Goal: Information Seeking & Learning: Understand process/instructions

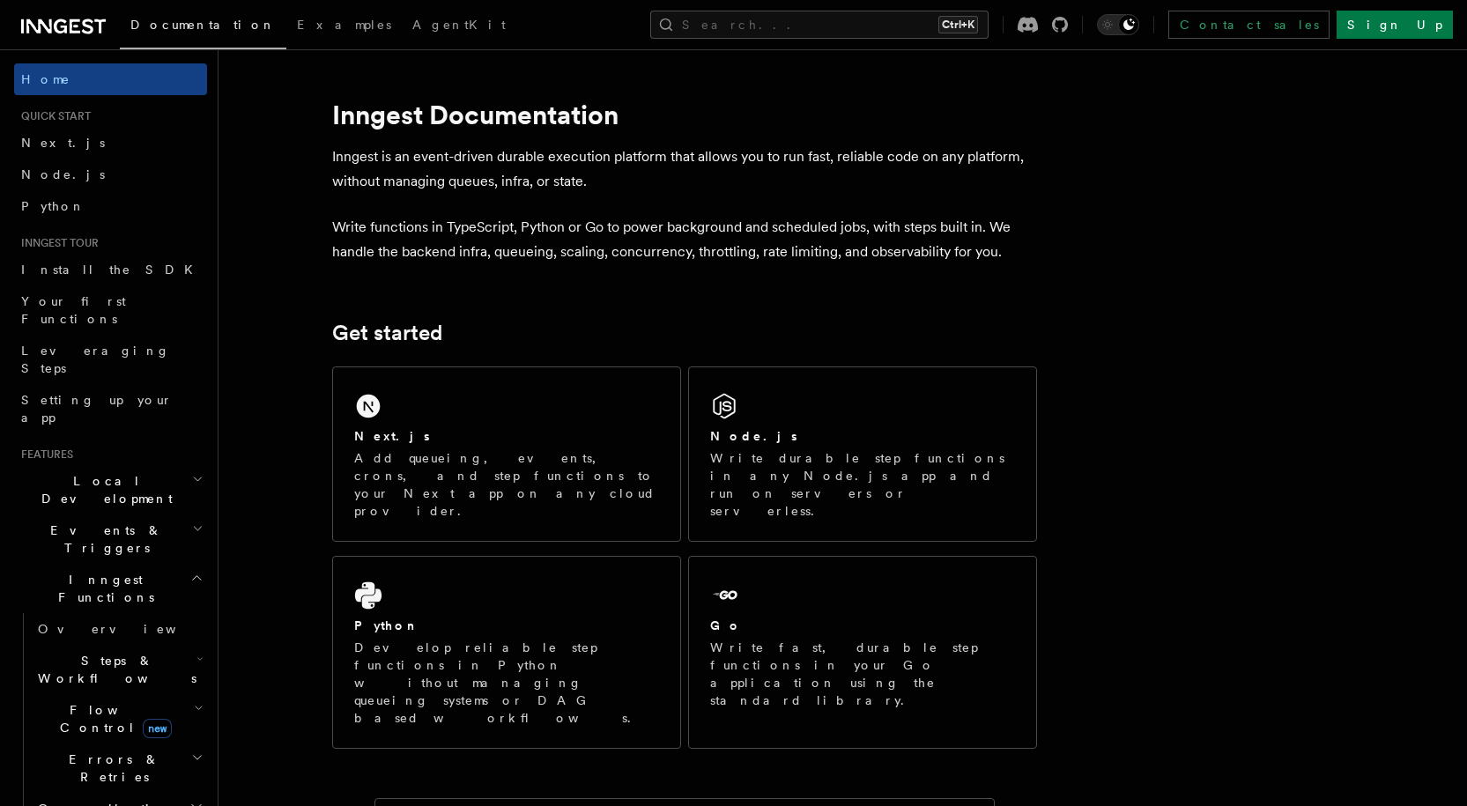
click at [499, 362] on div "Next.js Add queueing, events, crons, and step functions to your Next app on any…" at bounding box center [684, 558] width 705 height 397
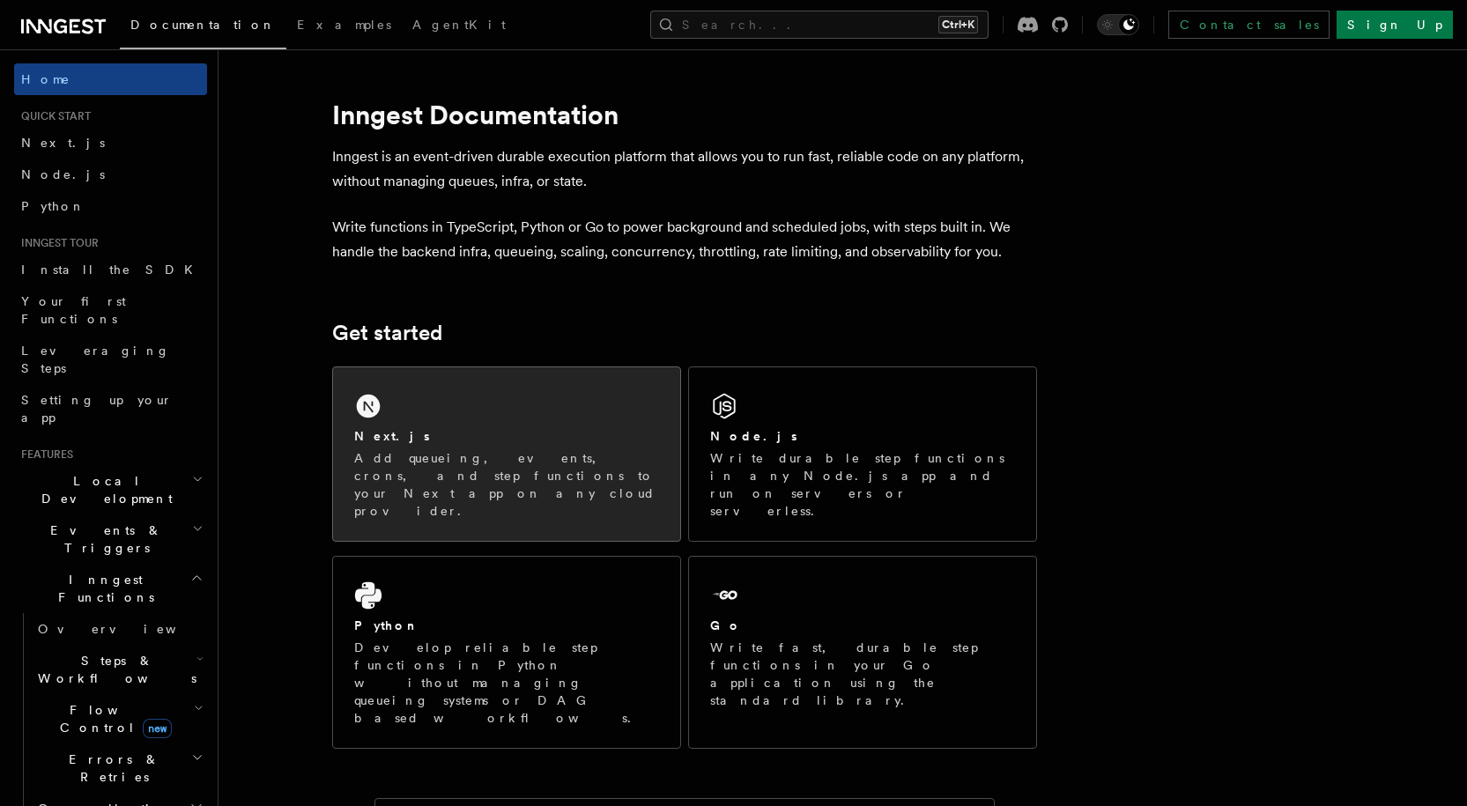
click at [503, 384] on div "Next.js Add queueing, events, crons, and step functions to your Next app on any…" at bounding box center [506, 454] width 347 height 174
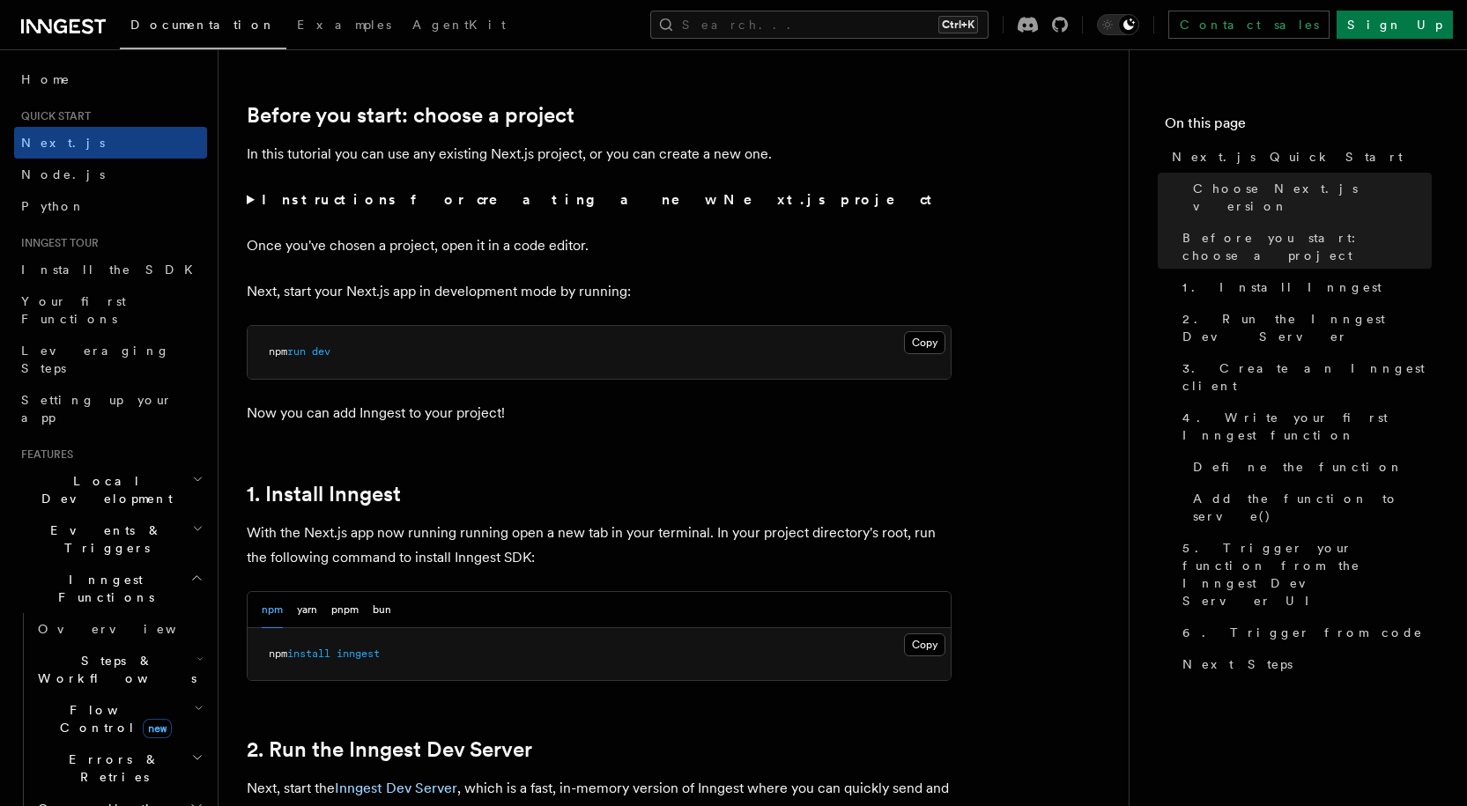
scroll to position [705, 0]
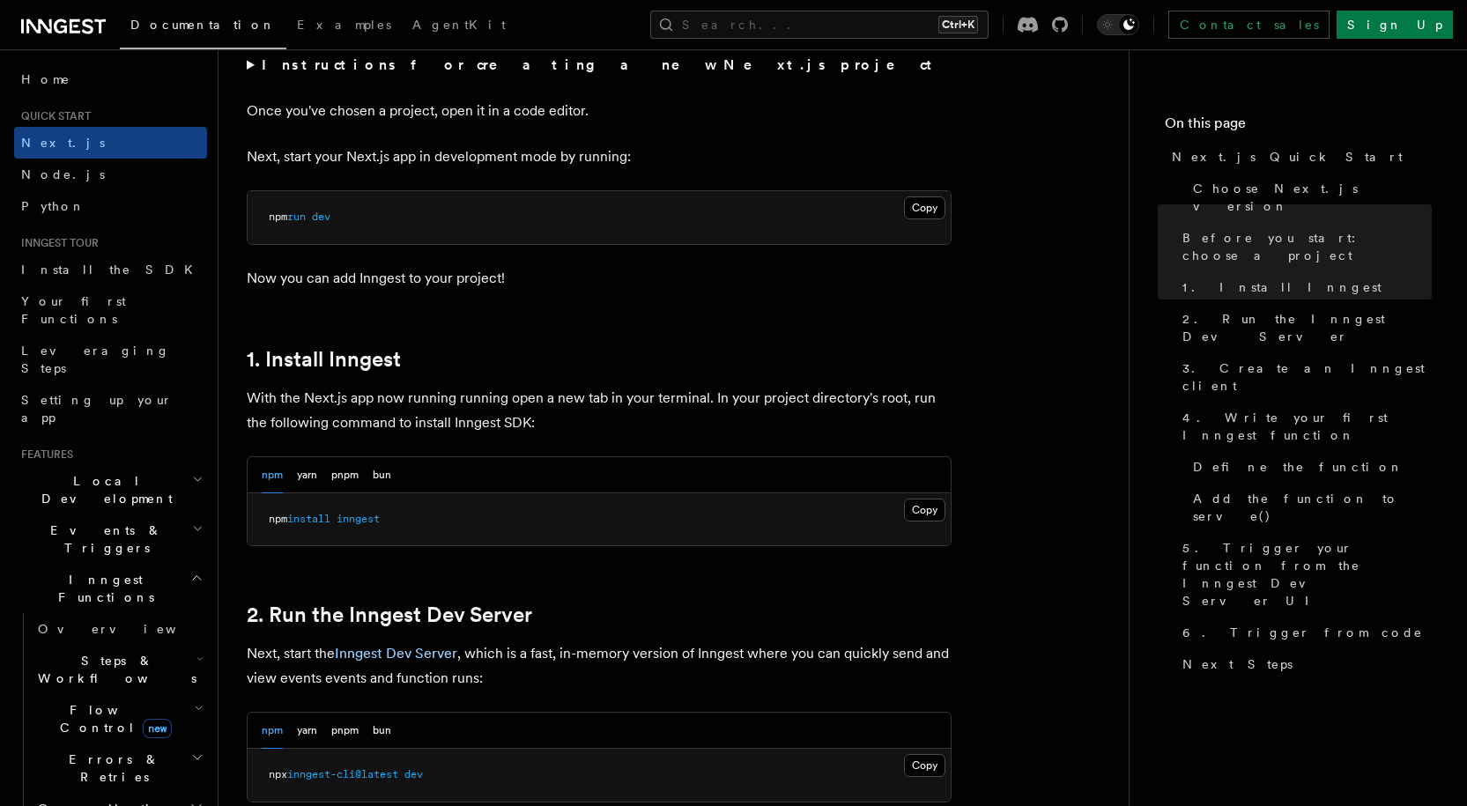
click at [924, 494] on pre "npm install inngest" at bounding box center [599, 520] width 703 height 53
click at [925, 504] on button "Copy Copied" at bounding box center [924, 510] width 41 height 23
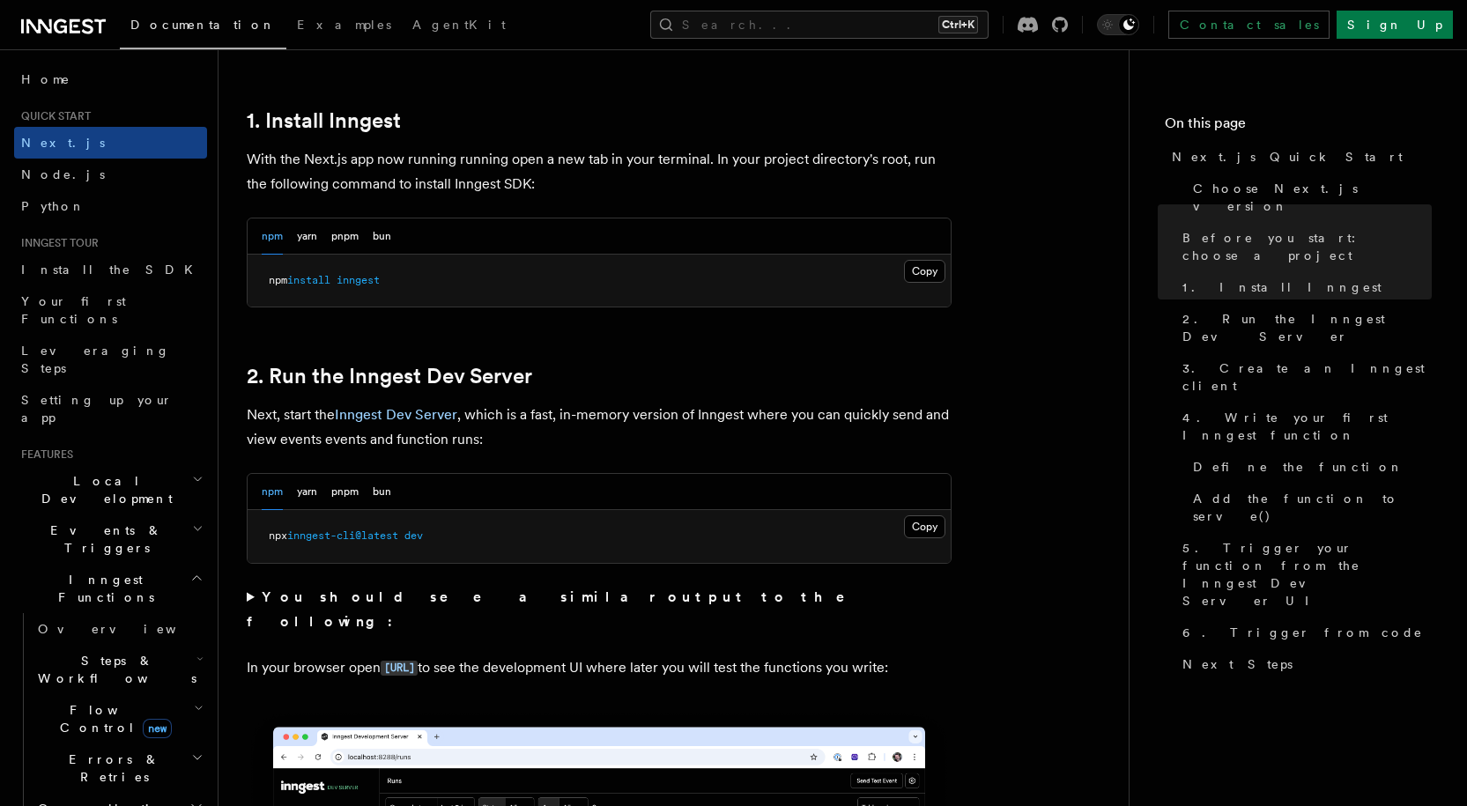
scroll to position [969, 0]
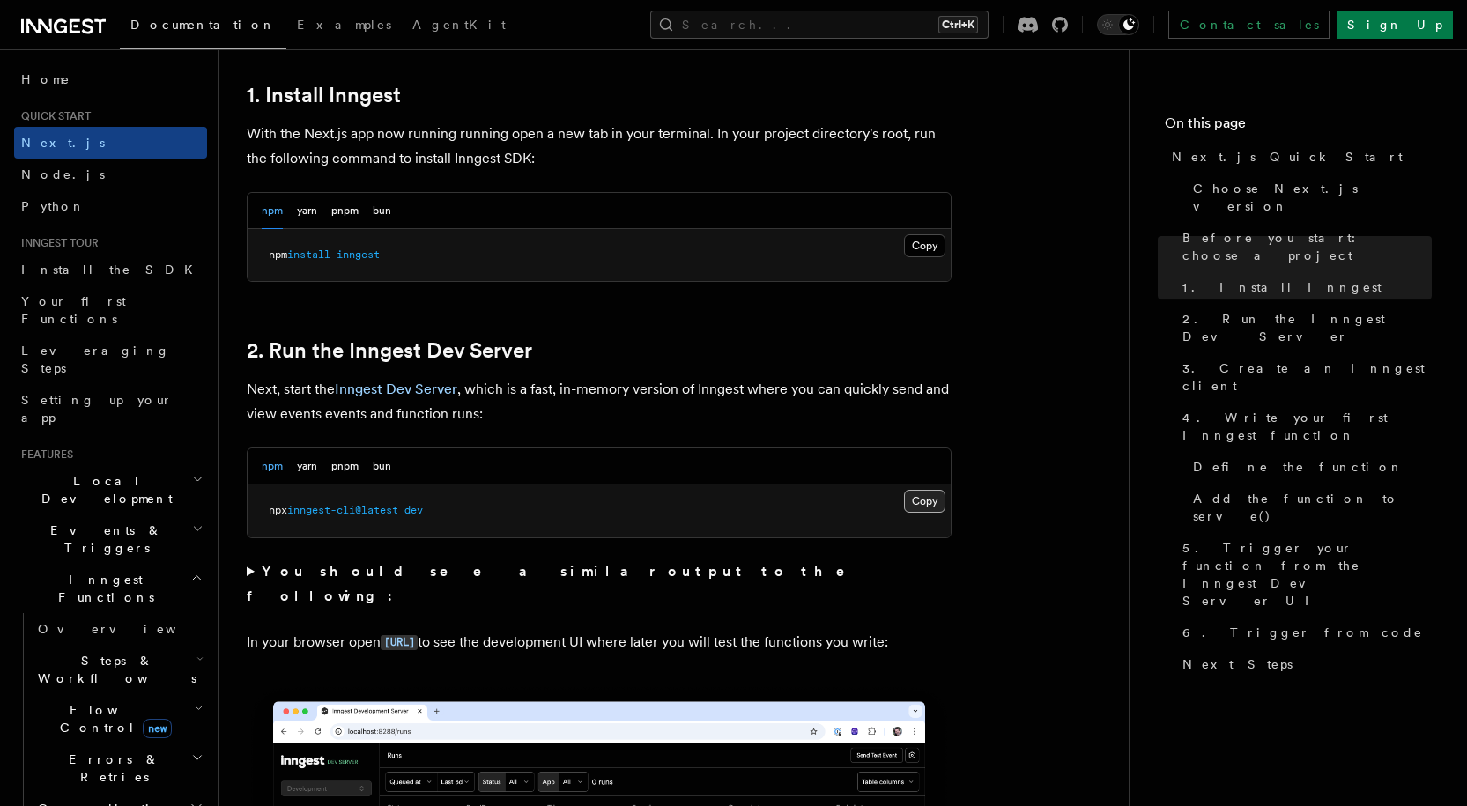
click at [921, 495] on button "Copy Copied" at bounding box center [924, 501] width 41 height 23
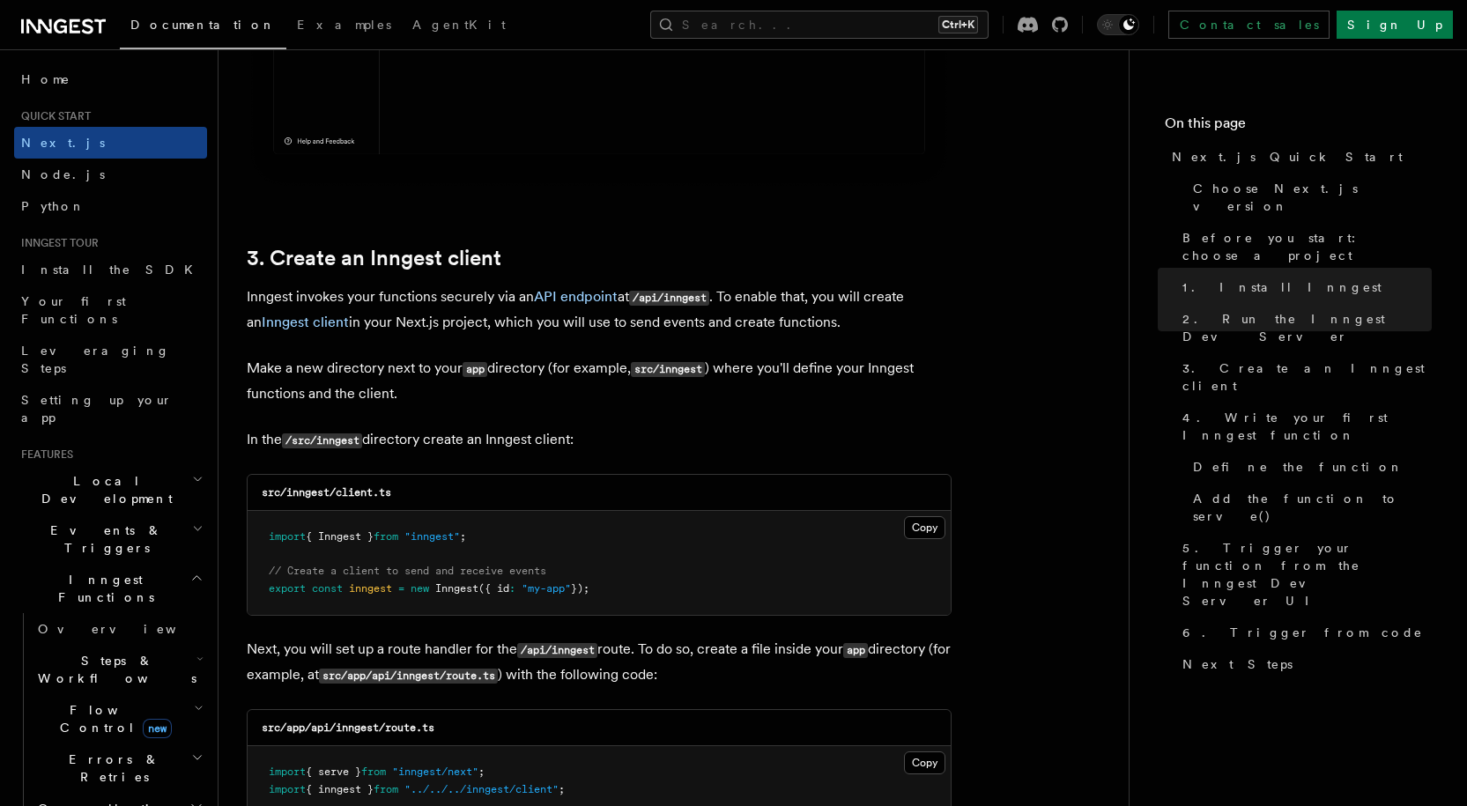
scroll to position [1939, 0]
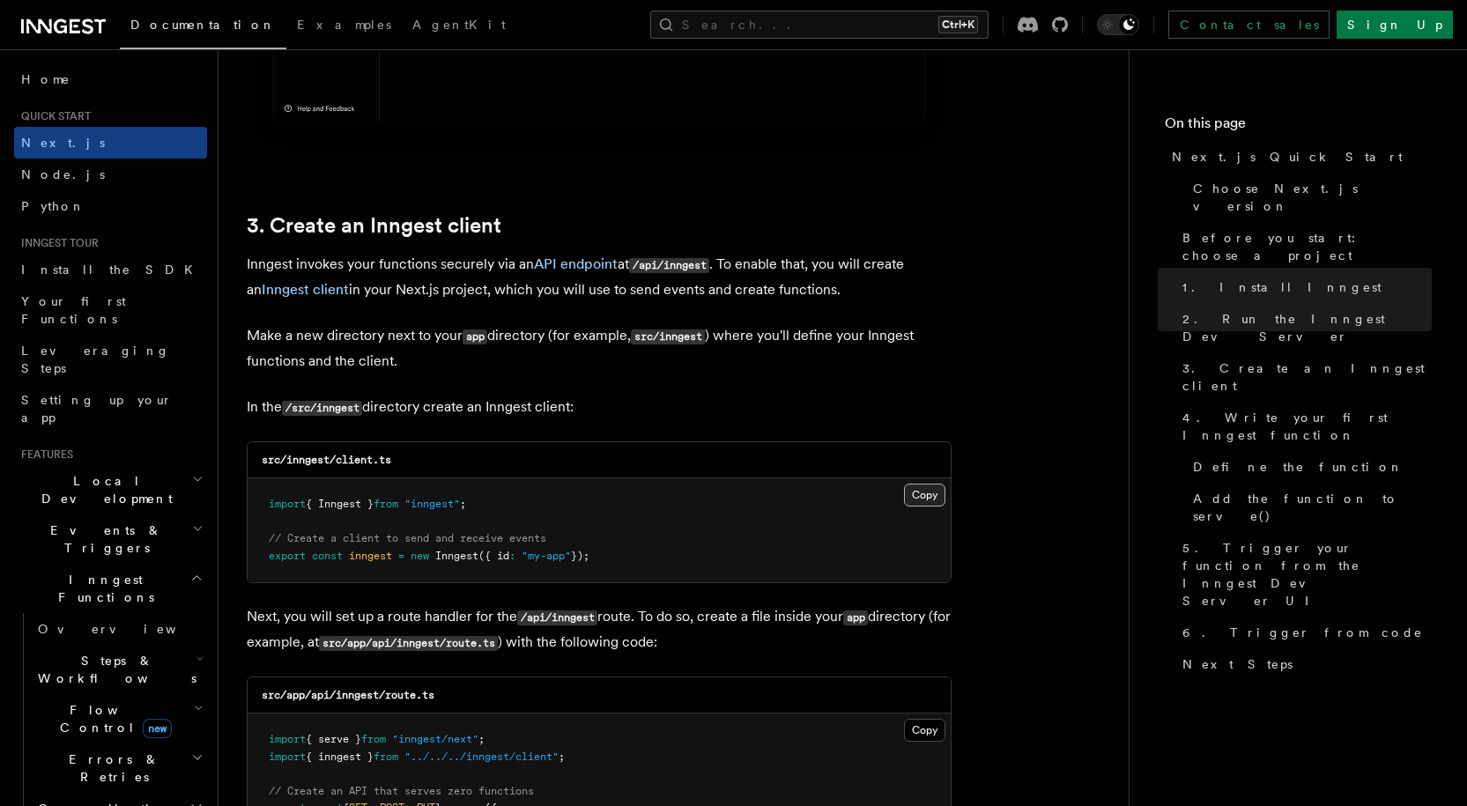
click at [925, 494] on button "Copy Copied" at bounding box center [924, 495] width 41 height 23
click at [923, 717] on pre "import { serve } from "inngest/next" ; import { inngest } from "../../../innges…" at bounding box center [599, 817] width 703 height 207
click at [924, 726] on button "Copy Copied" at bounding box center [924, 730] width 41 height 23
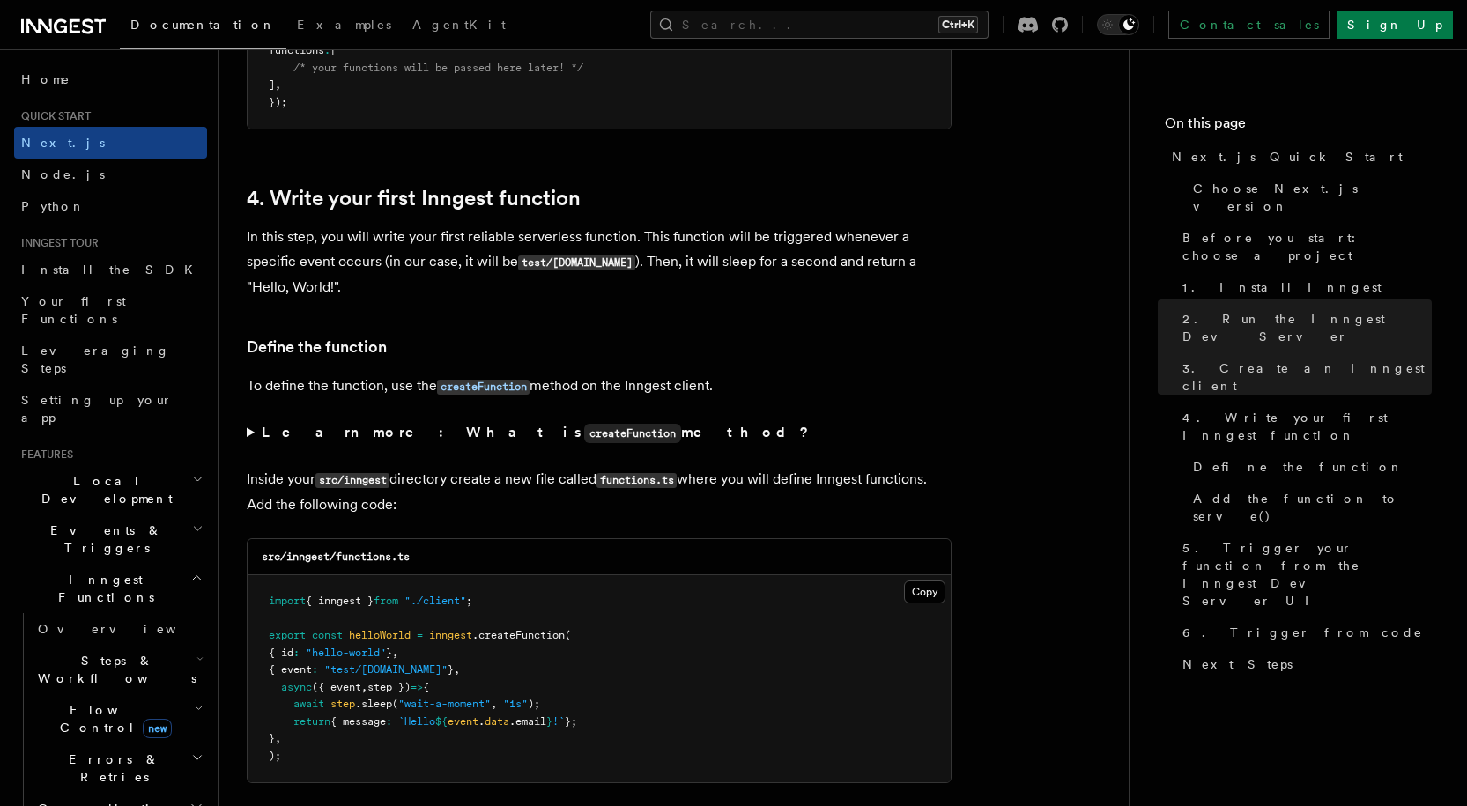
scroll to position [2732, 0]
click at [924, 591] on button "Copy Copied" at bounding box center [924, 591] width 41 height 23
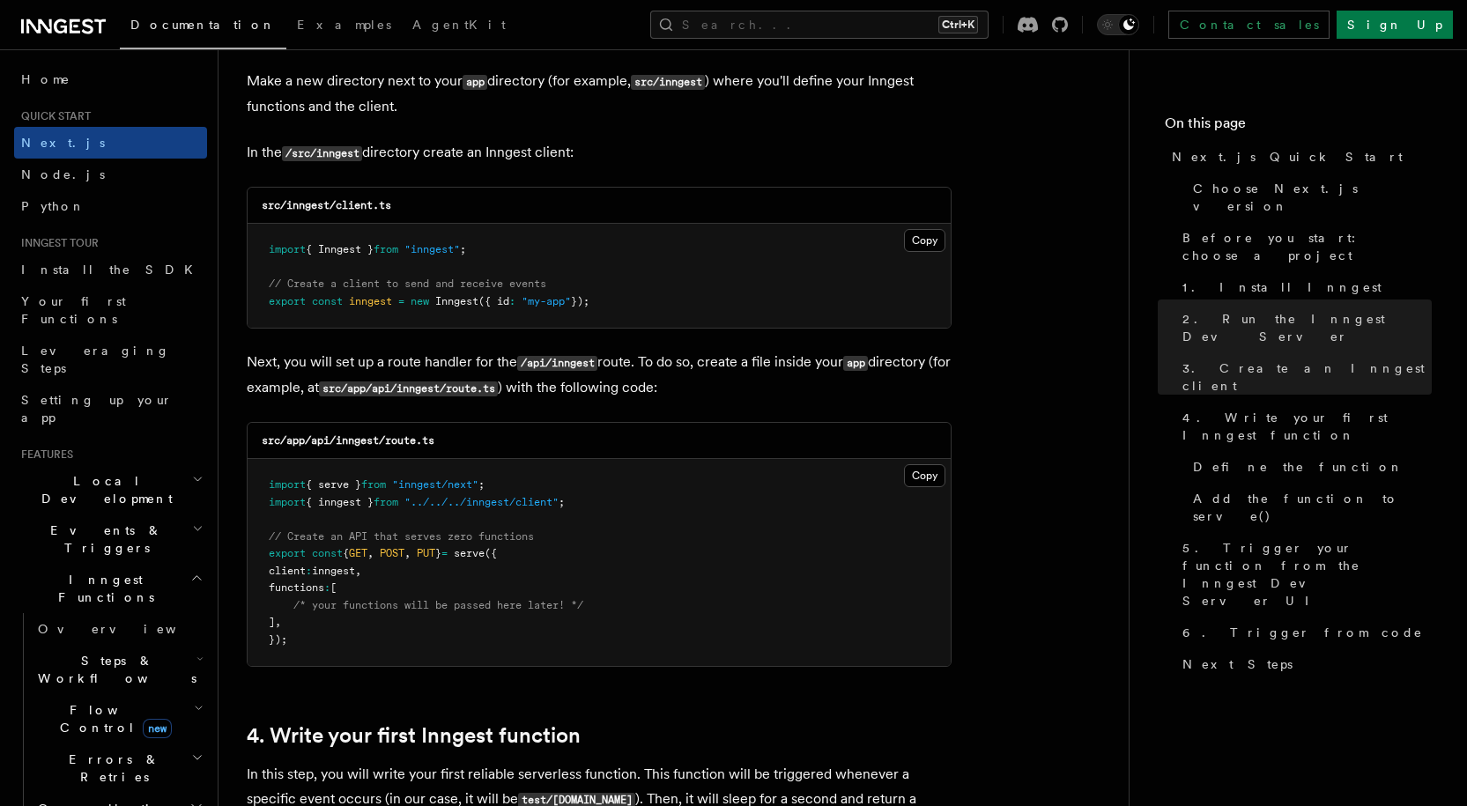
scroll to position [2115, 0]
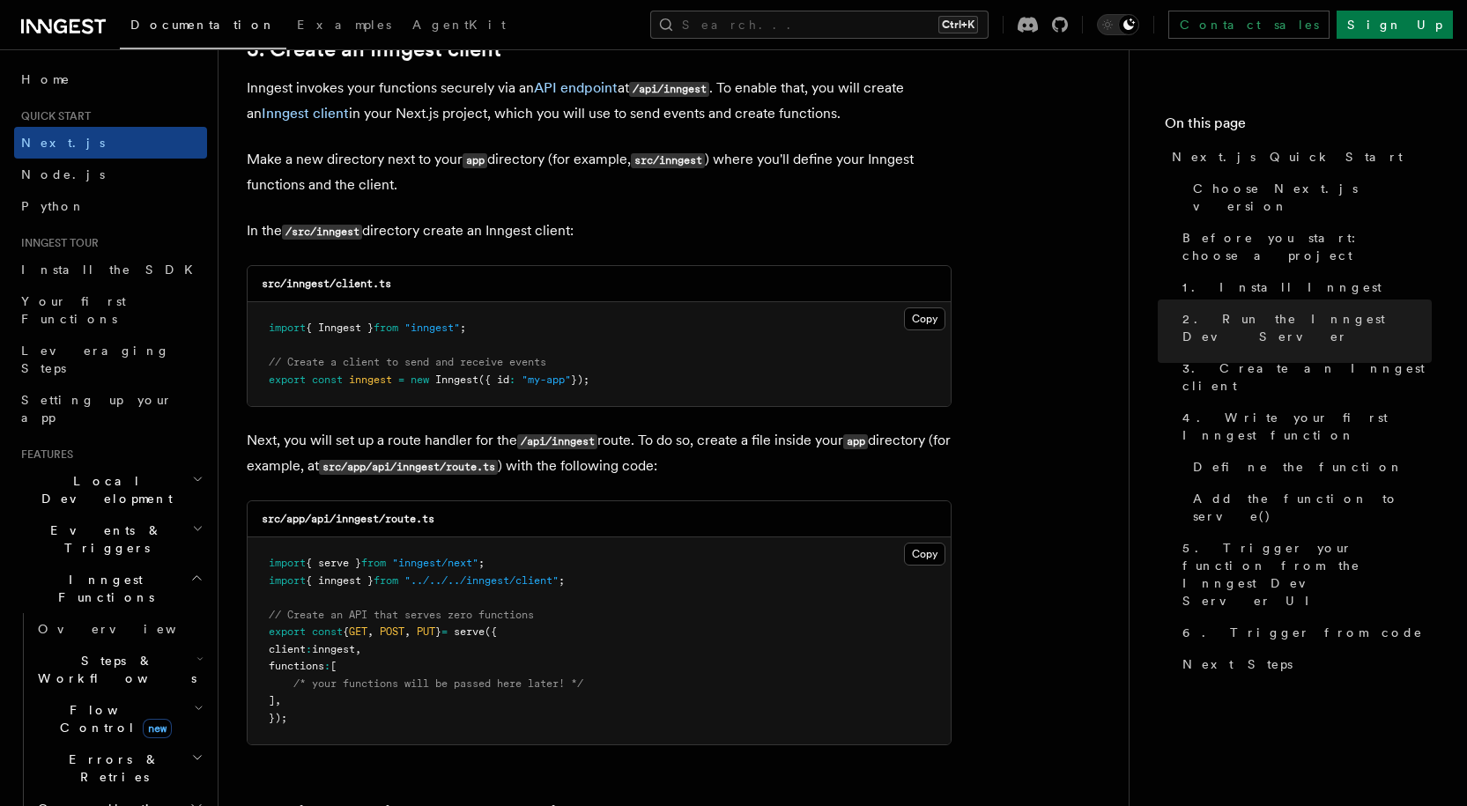
click at [947, 306] on pre "import { Inngest } from "inngest" ; // Create a client to send and receive even…" at bounding box center [599, 354] width 703 height 104
click at [927, 316] on button "Copy Copied" at bounding box center [924, 319] width 41 height 23
click at [908, 546] on button "Copy Copied" at bounding box center [924, 554] width 41 height 23
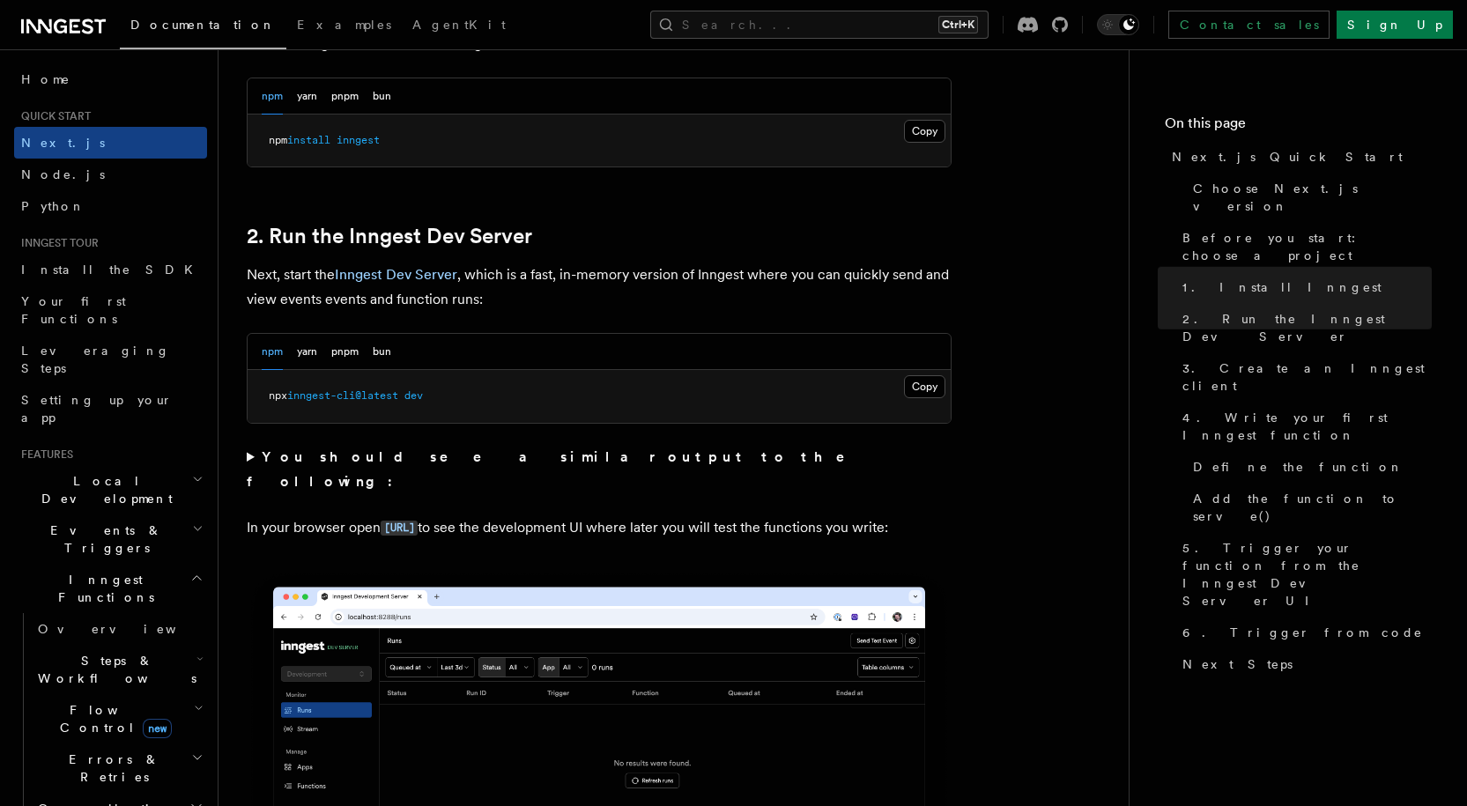
scroll to position [1058, 0]
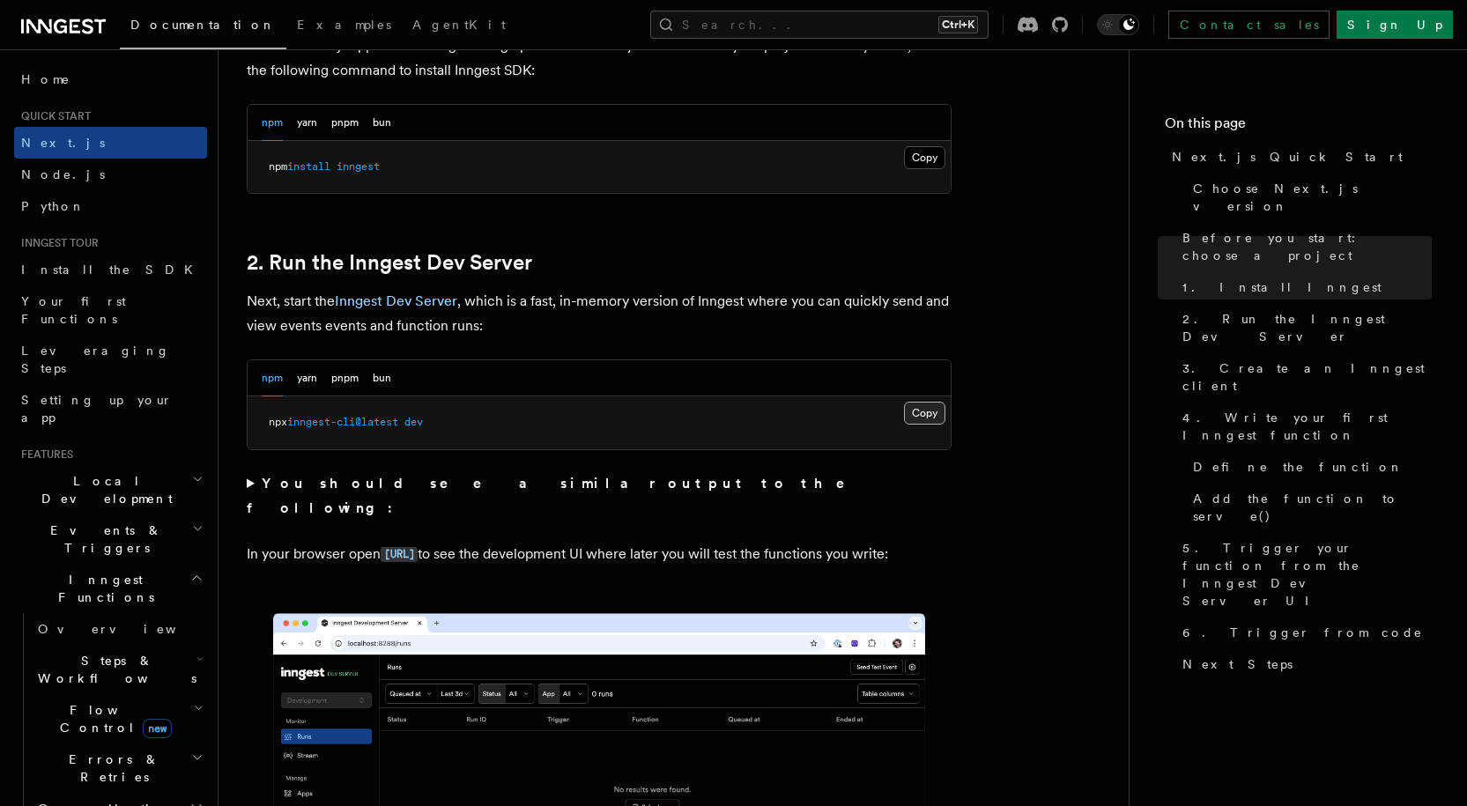
click at [908, 408] on button "Copy Copied" at bounding box center [924, 413] width 41 height 23
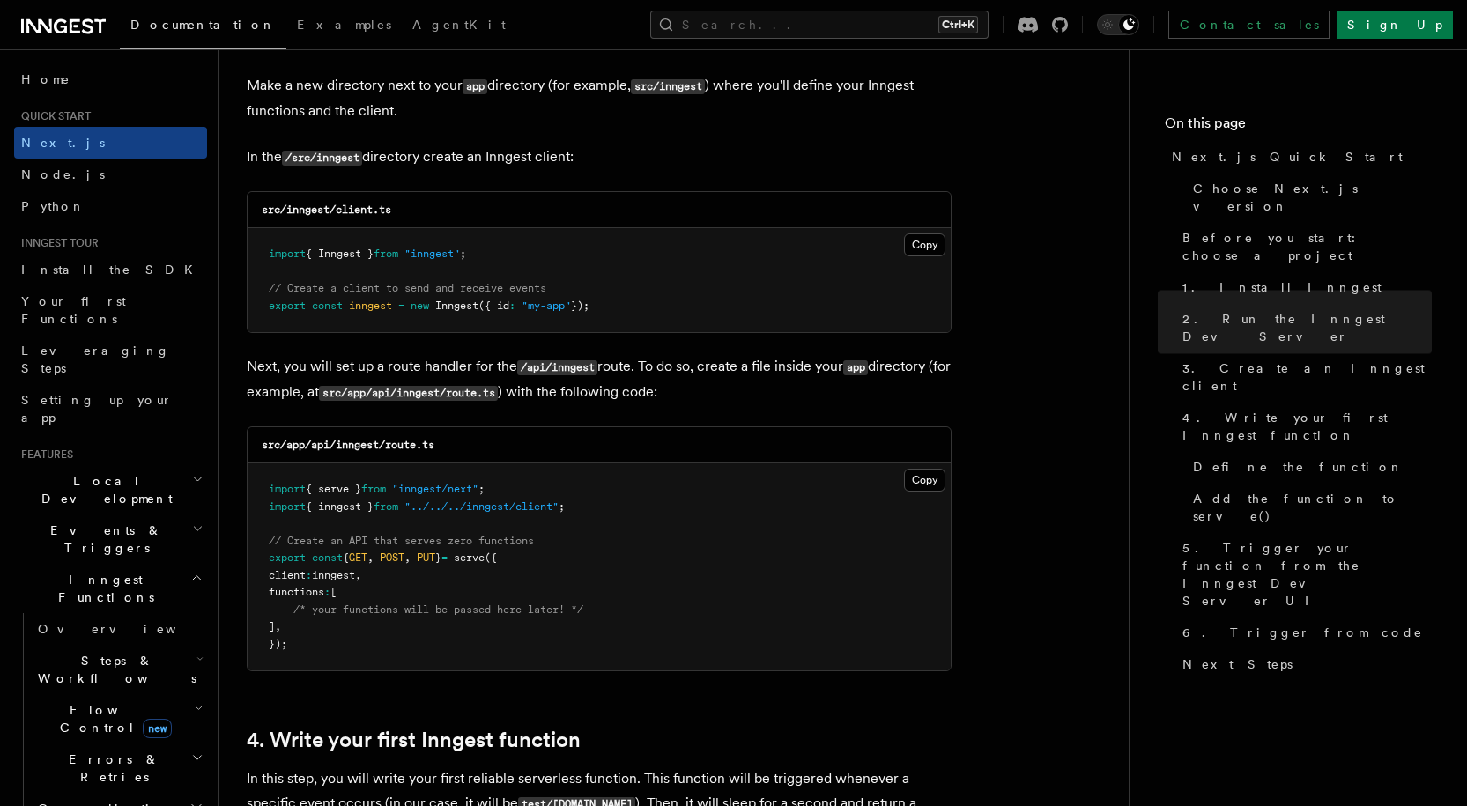
scroll to position [2203, 0]
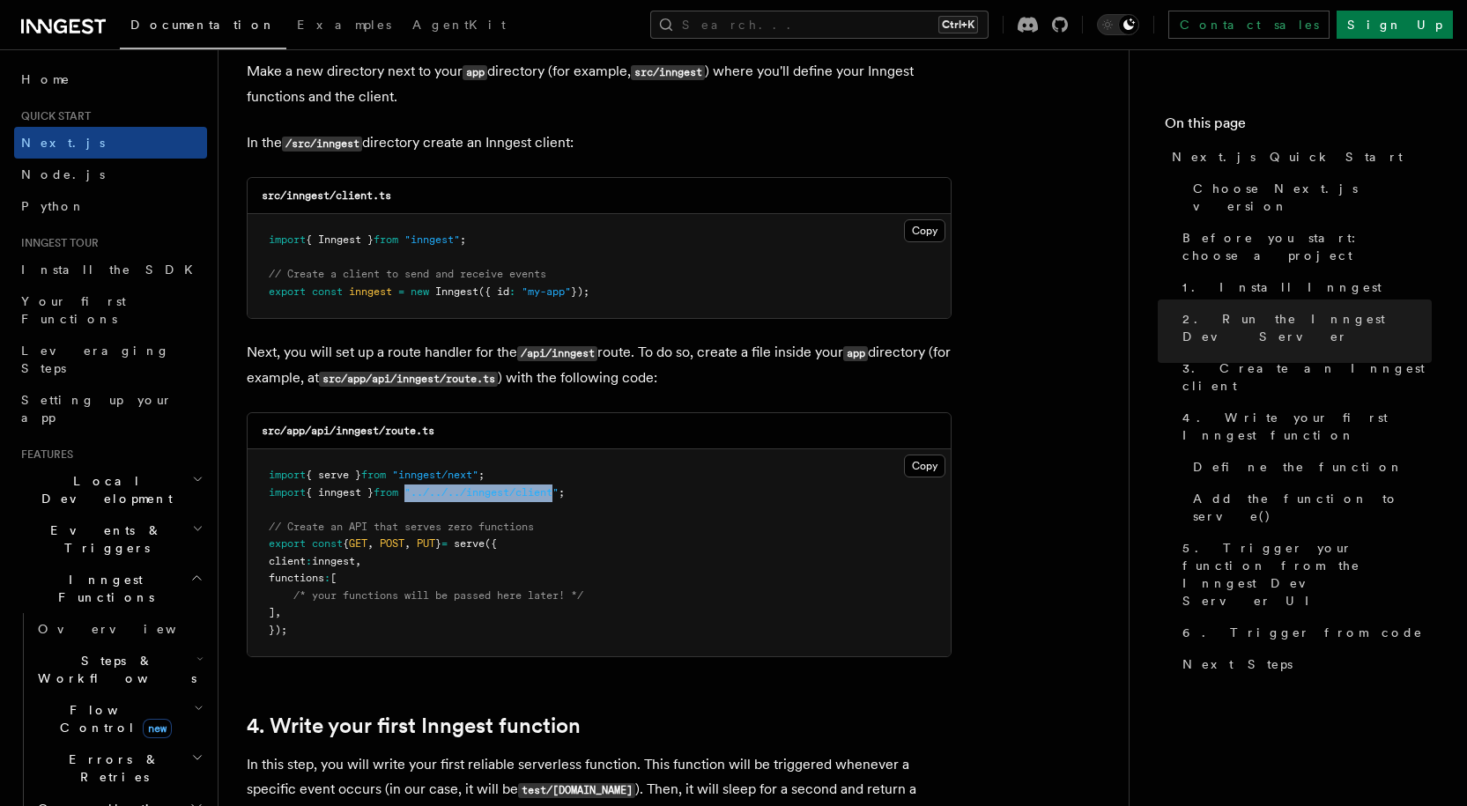
drag, startPoint x: 576, startPoint y: 492, endPoint x: 424, endPoint y: 493, distance: 152.5
click at [424, 493] on span ""../../../inngest/client"" at bounding box center [482, 492] width 154 height 12
copy span ""../../../inngest/client"
click at [673, 629] on pre "import { serve } from "inngest/next" ; import { inngest } from "../../../innges…" at bounding box center [599, 552] width 703 height 207
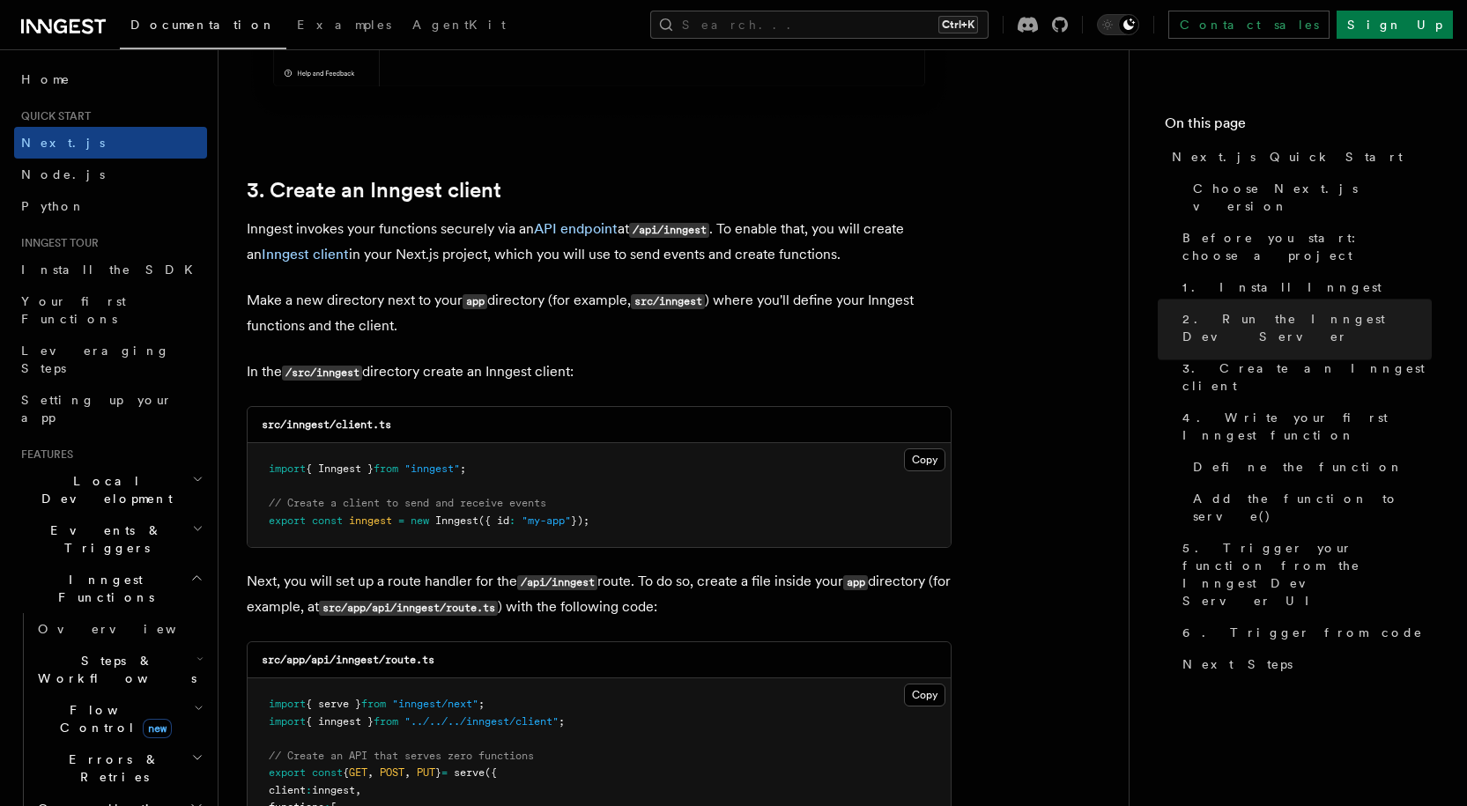
scroll to position [1939, 0]
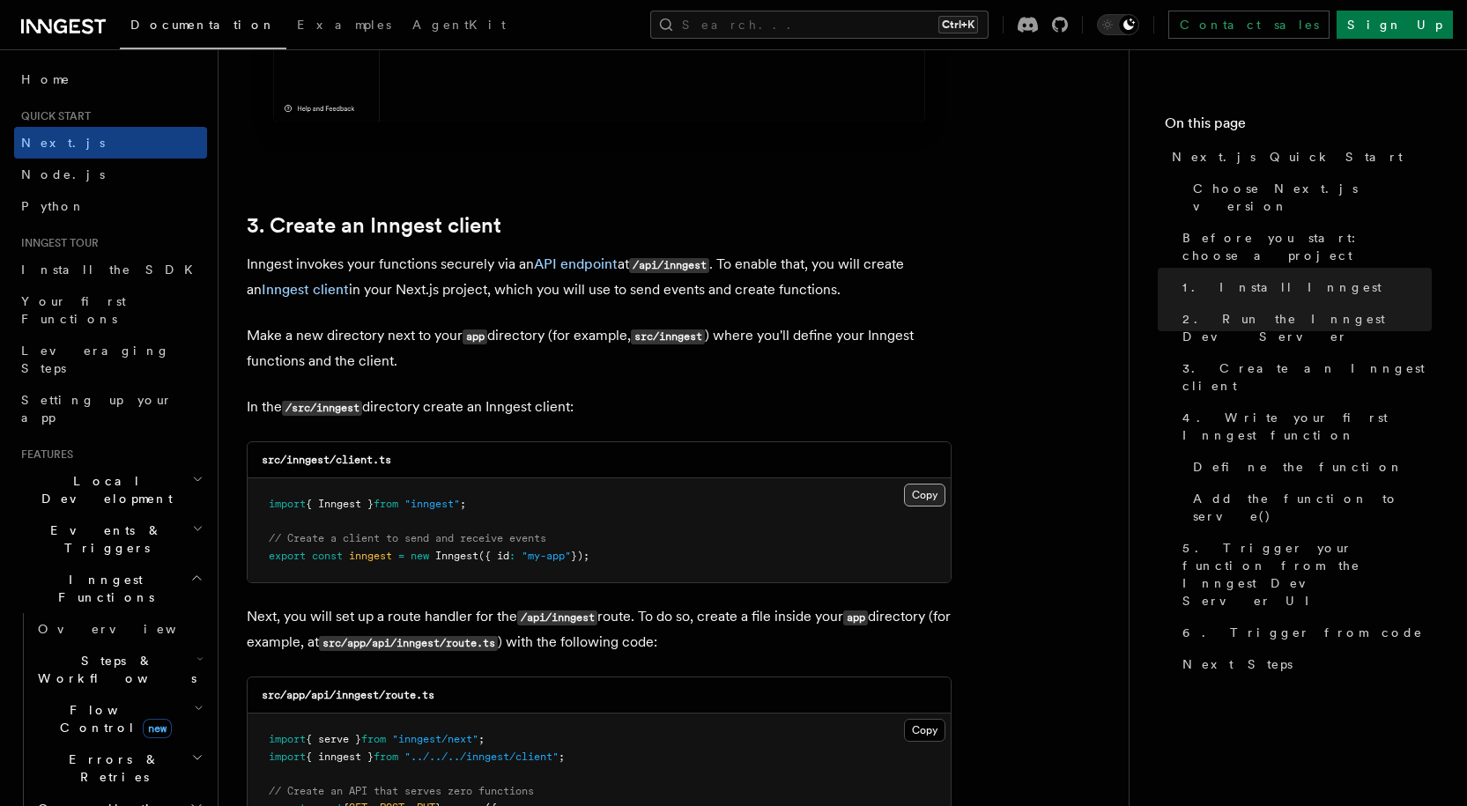
click at [939, 494] on button "Copy Copied" at bounding box center [924, 495] width 41 height 23
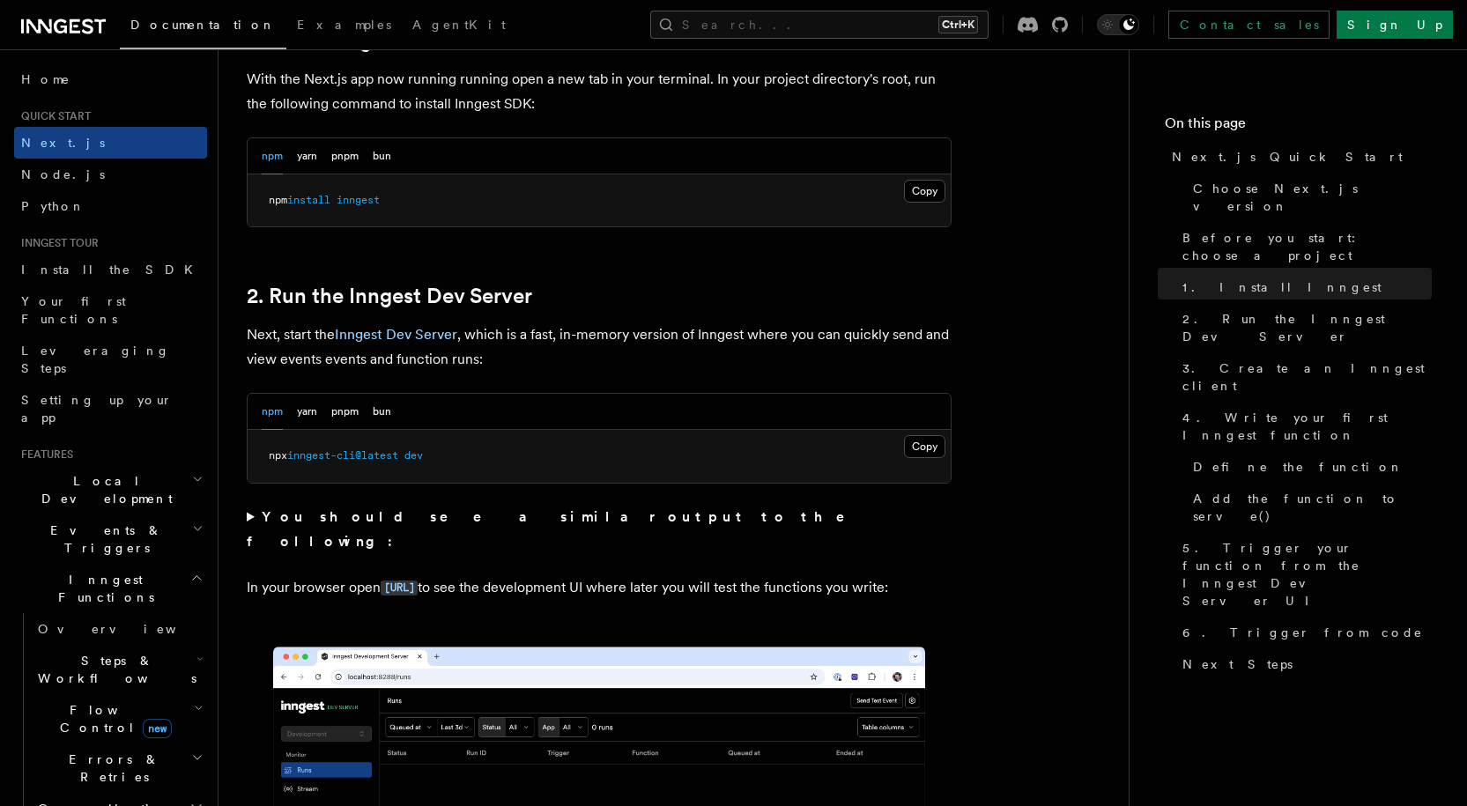
scroll to position [969, 0]
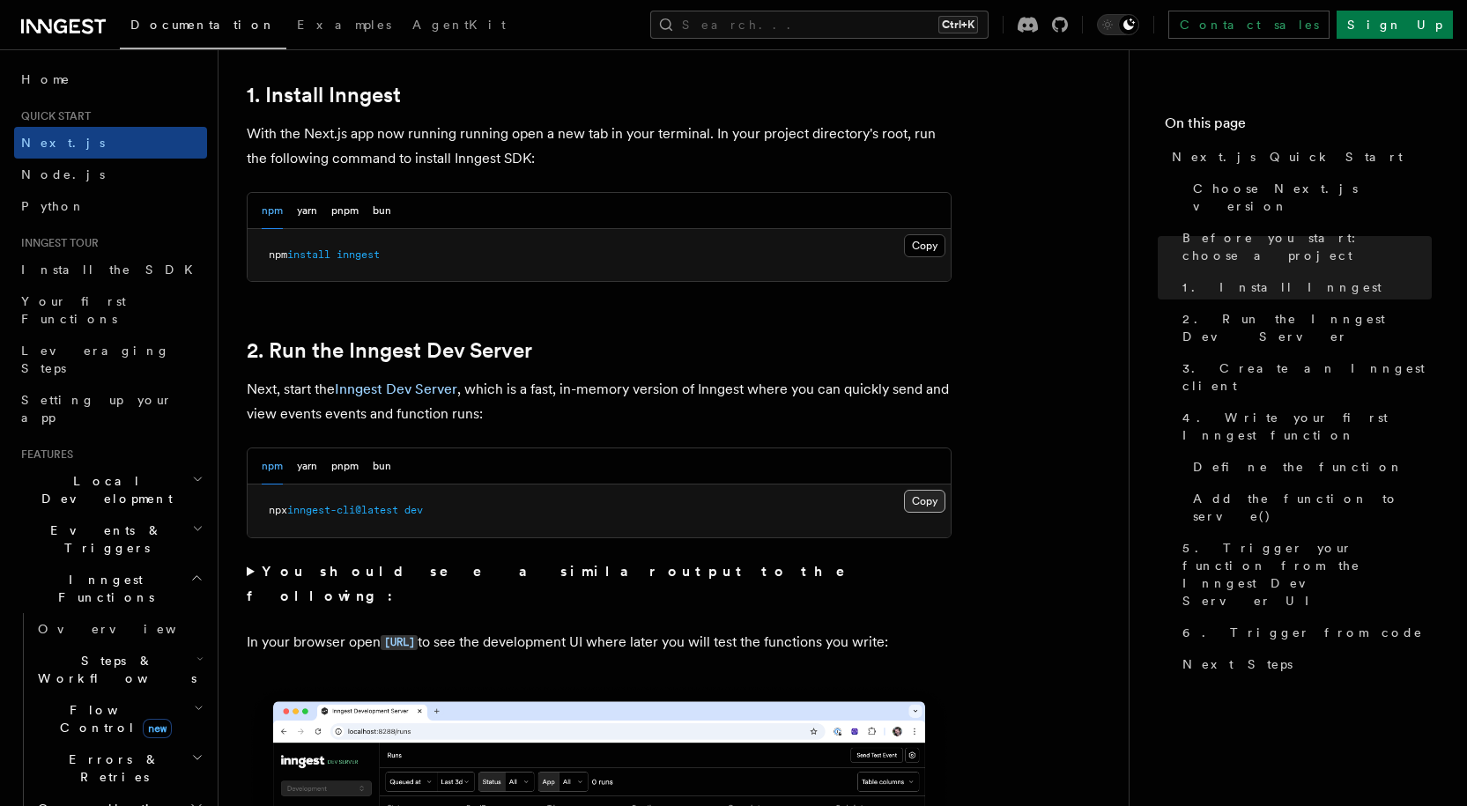
click at [912, 494] on button "Copy Copied" at bounding box center [924, 501] width 41 height 23
